Goal: Task Accomplishment & Management: Manage account settings

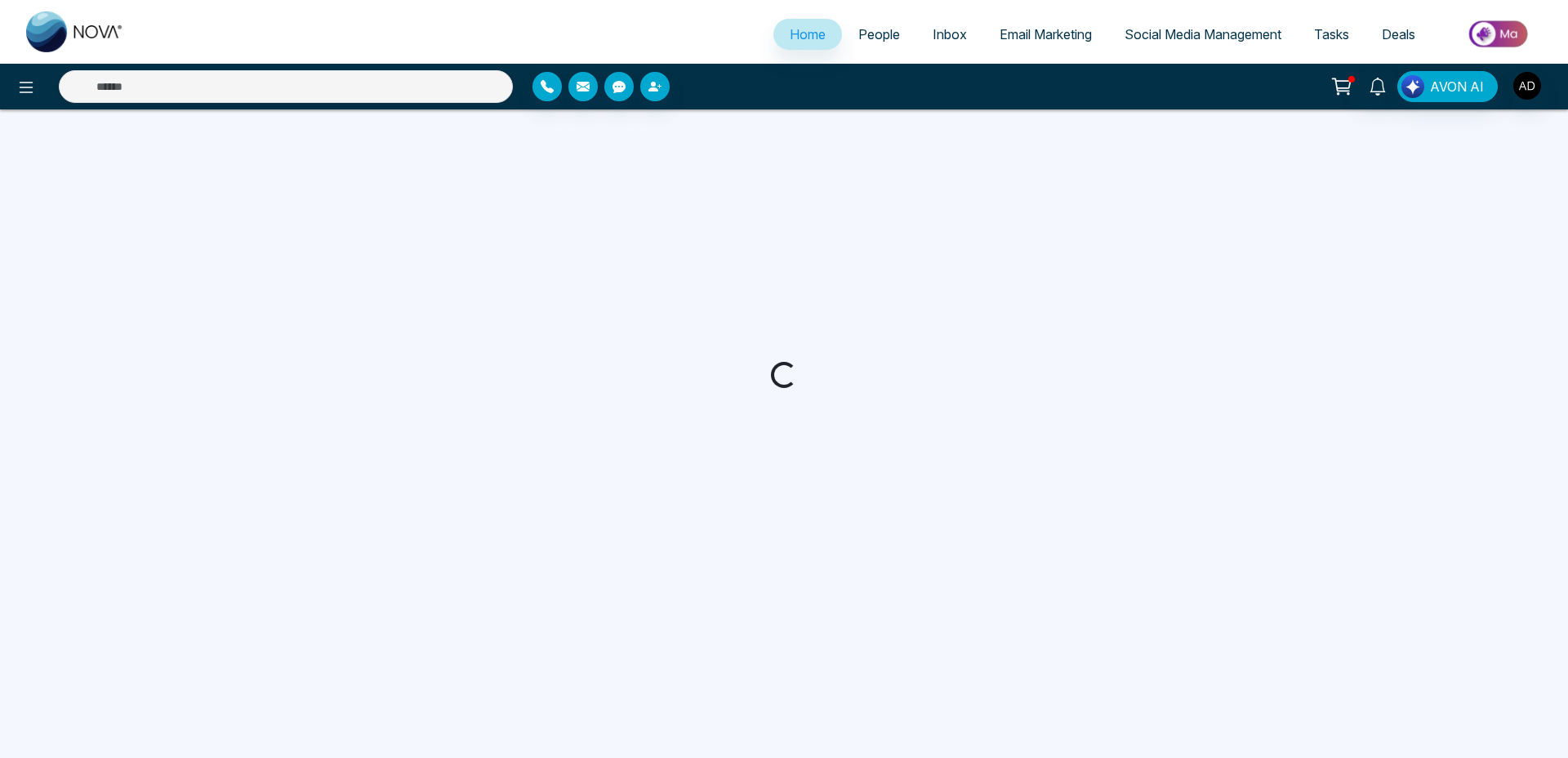
select select "*"
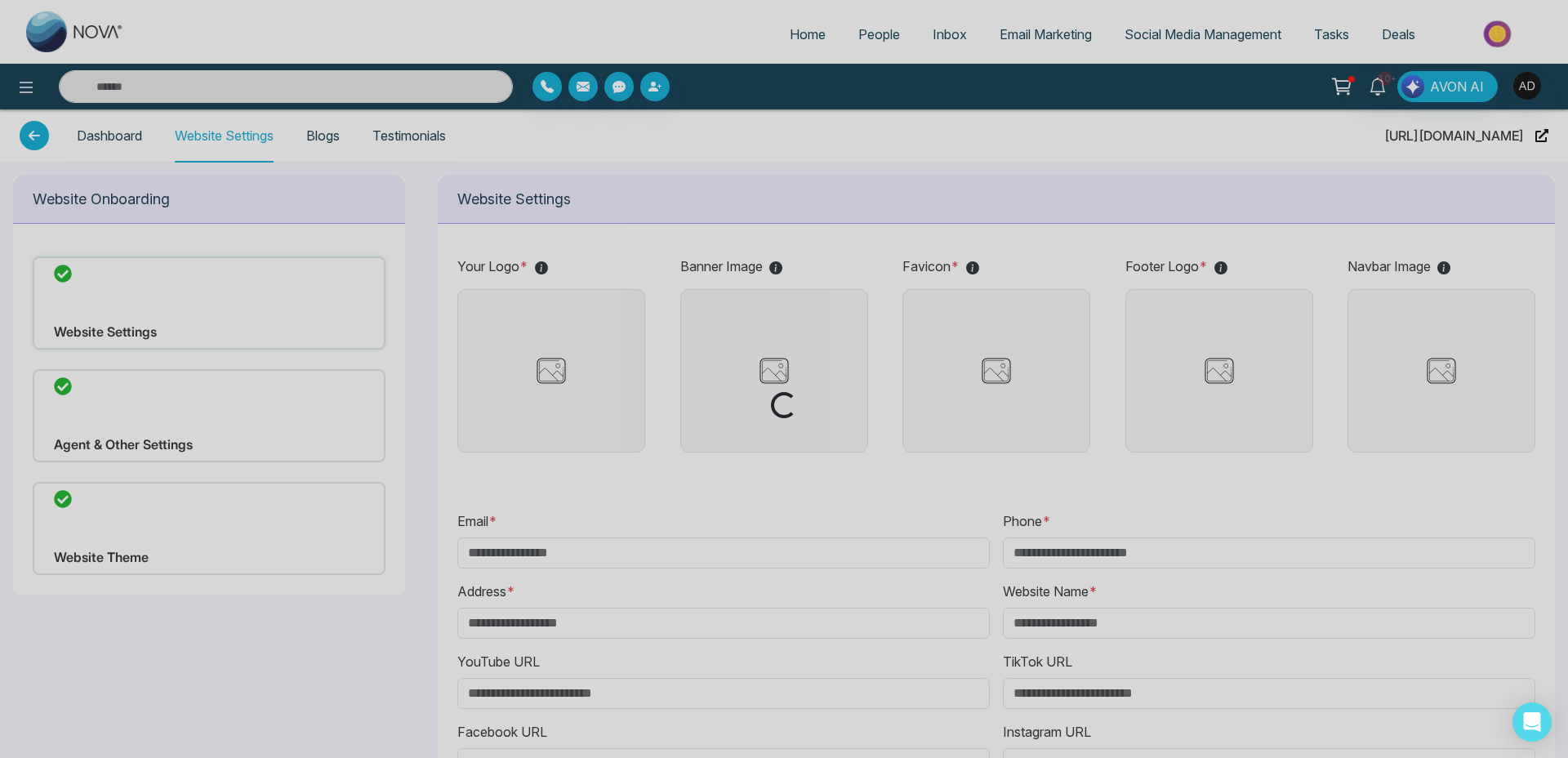
type input "**********"
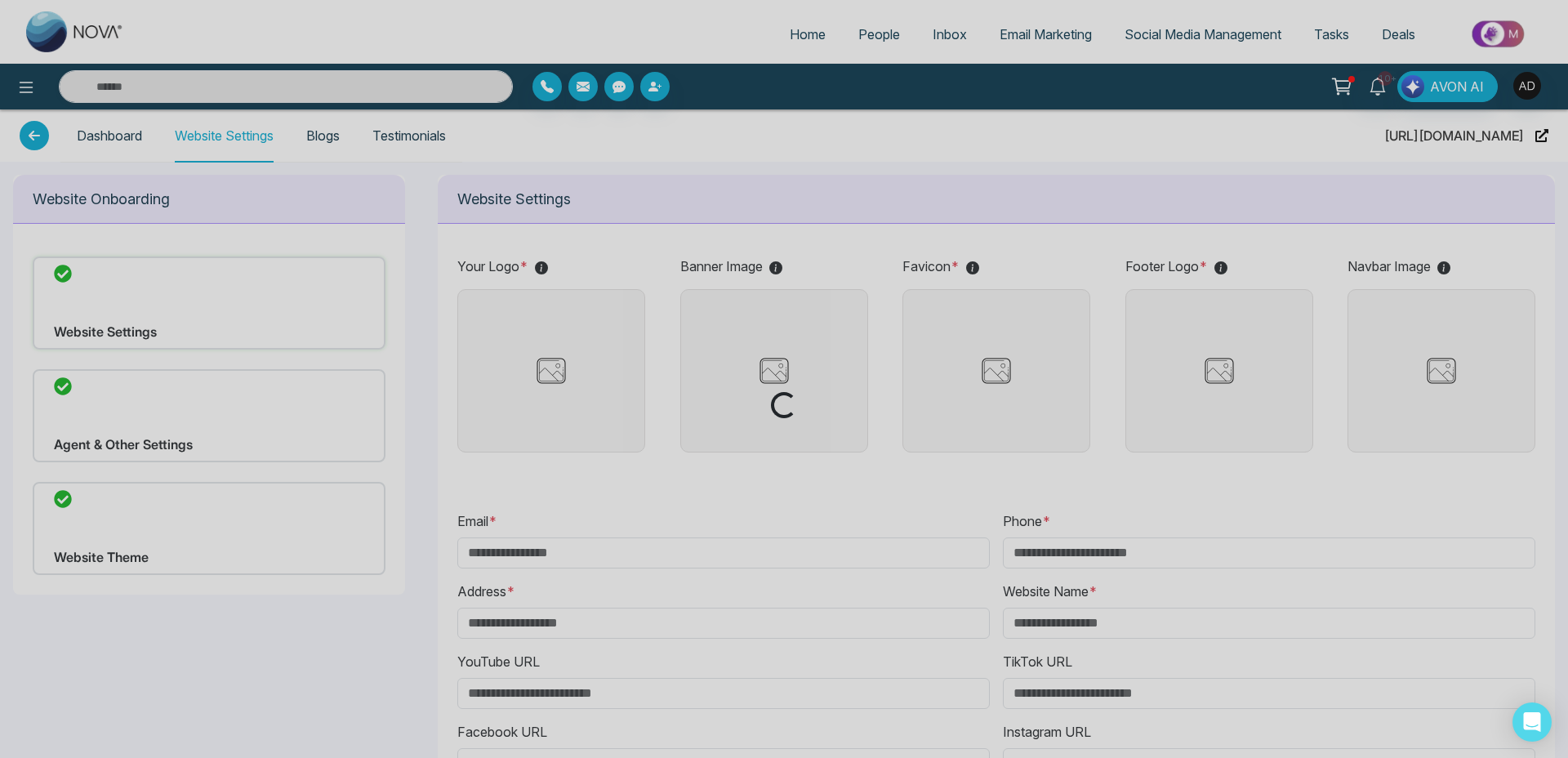
type input "**********"
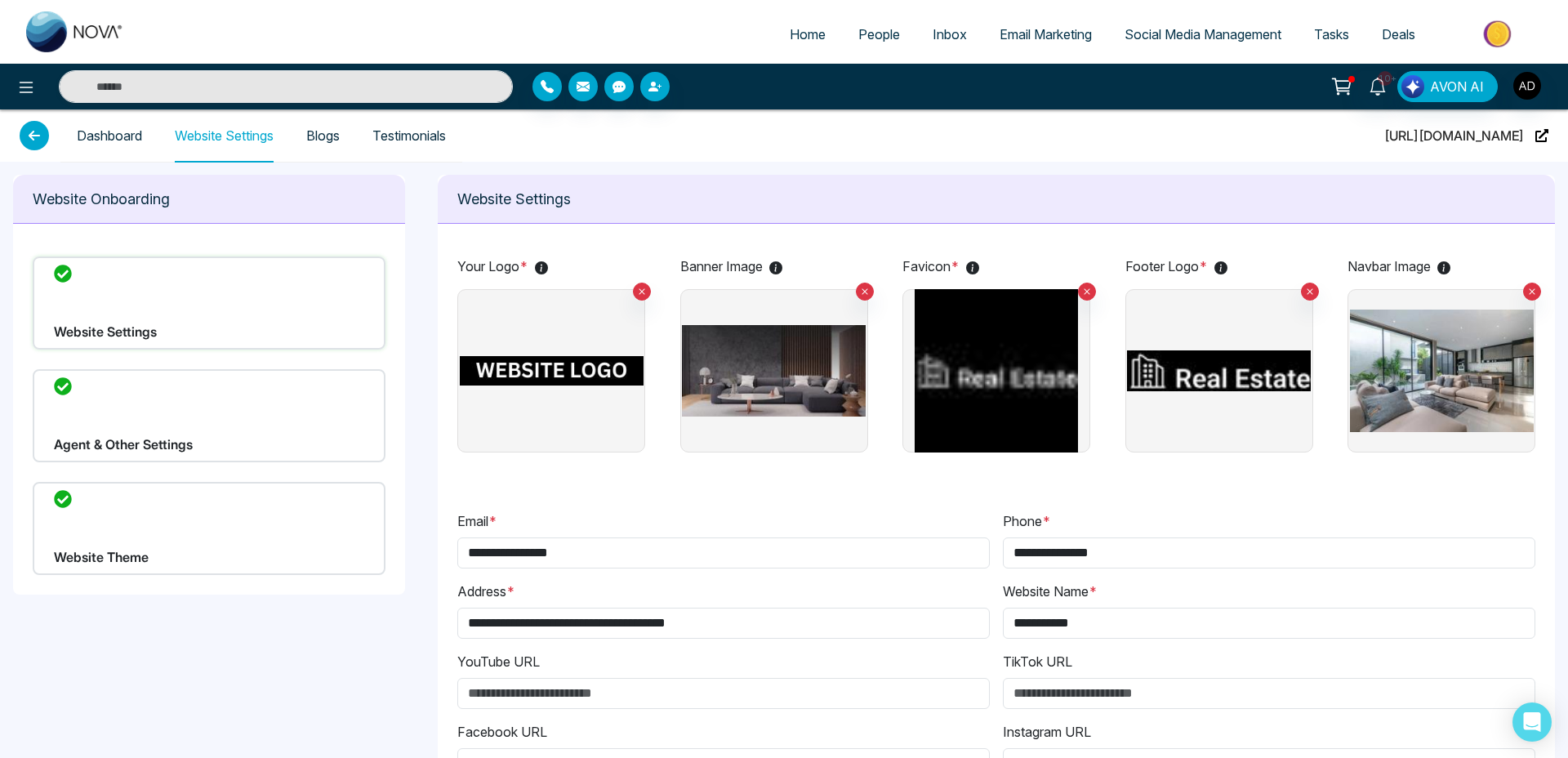
click at [134, 512] on div "Website Theme" at bounding box center [209, 528] width 352 height 93
